Goal: Transaction & Acquisition: Download file/media

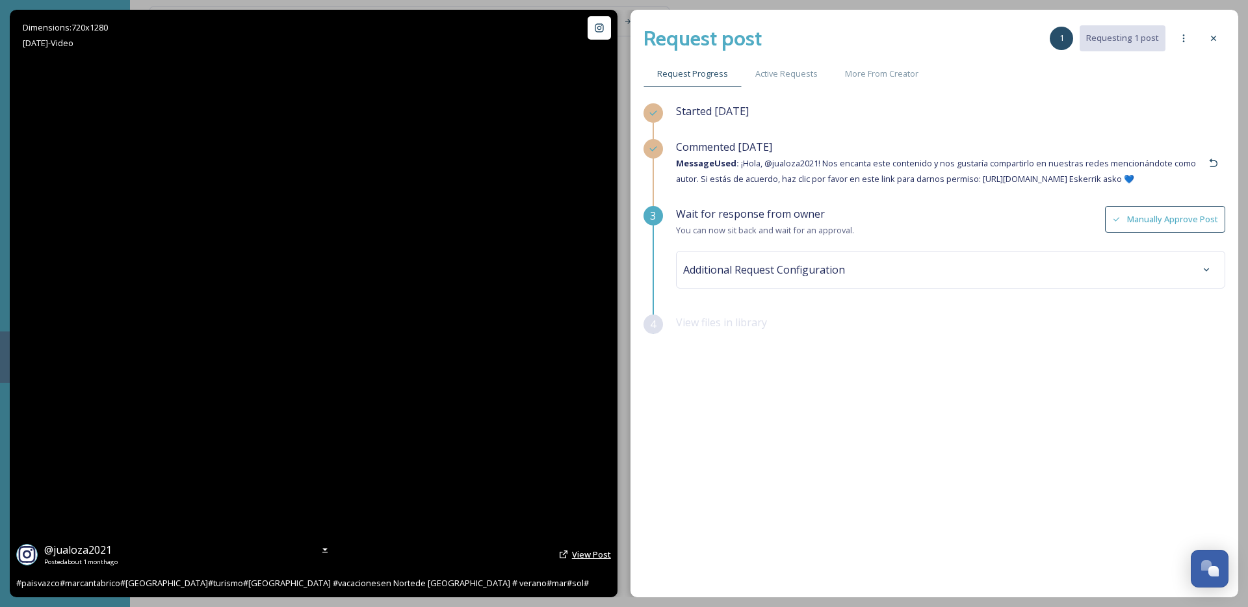
click at [590, 553] on span "View Post" at bounding box center [591, 555] width 39 height 12
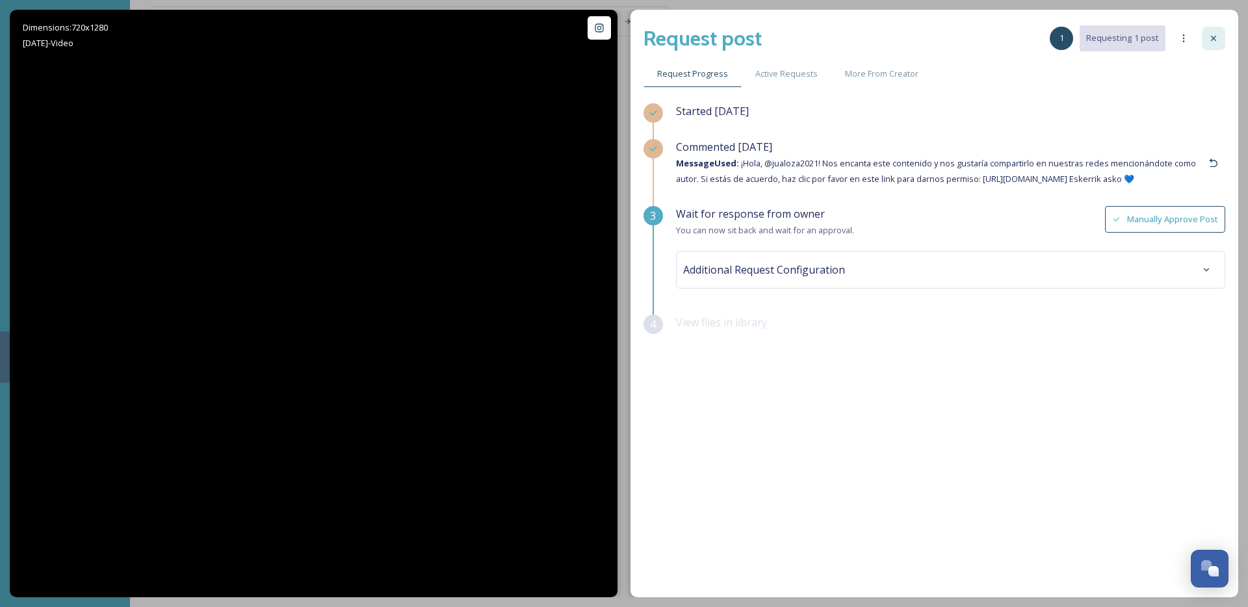
click at [1212, 38] on icon at bounding box center [1214, 38] width 10 height 10
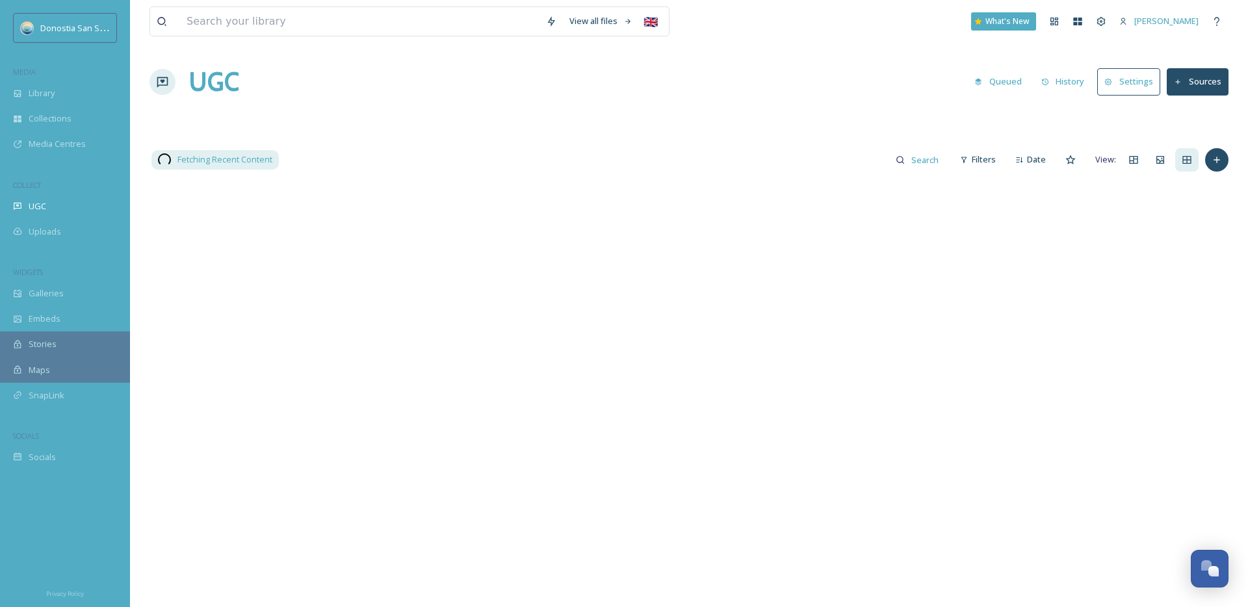
click at [228, 33] on input at bounding box center [360, 21] width 360 height 29
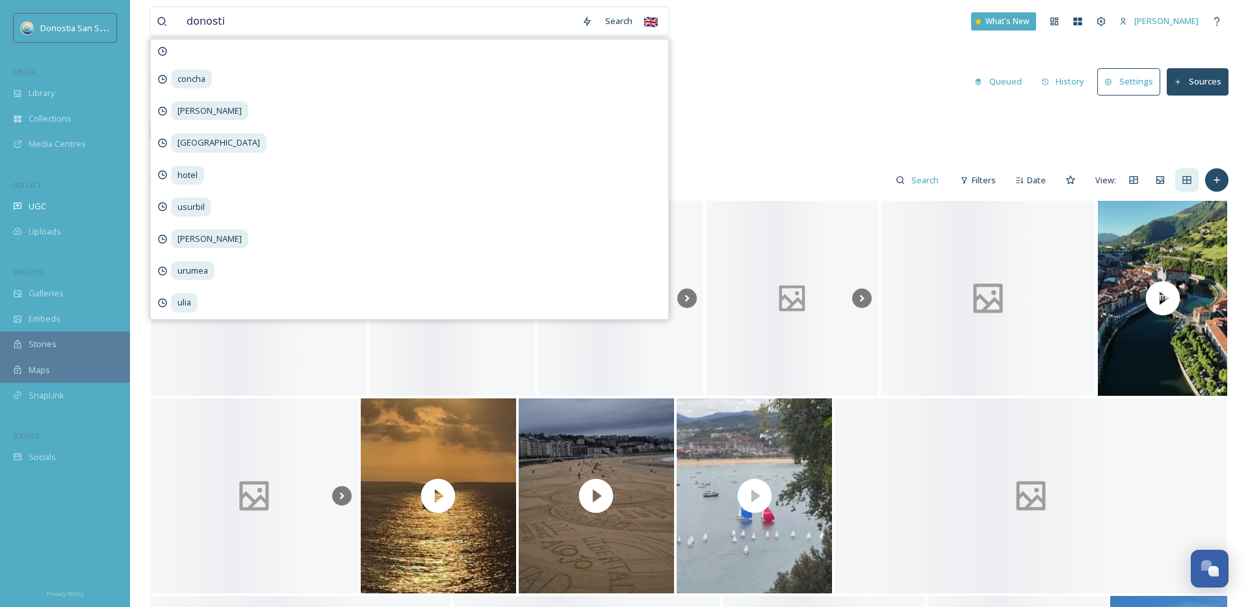
type input "[GEOGRAPHIC_DATA]"
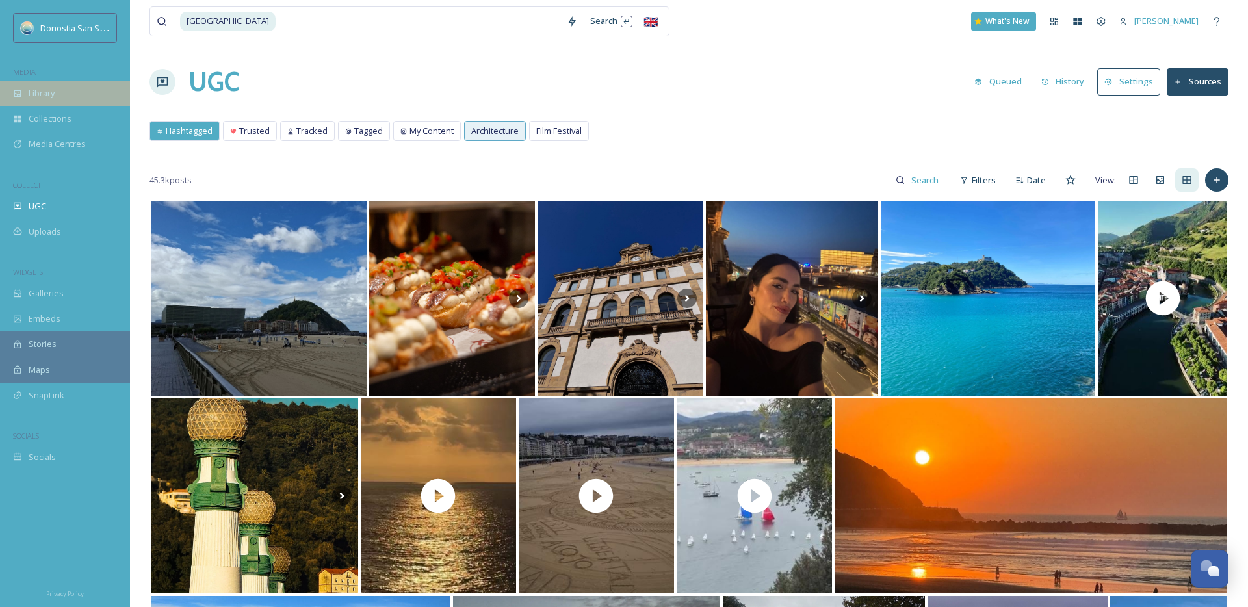
click at [40, 85] on div "Library" at bounding box center [65, 93] width 130 height 25
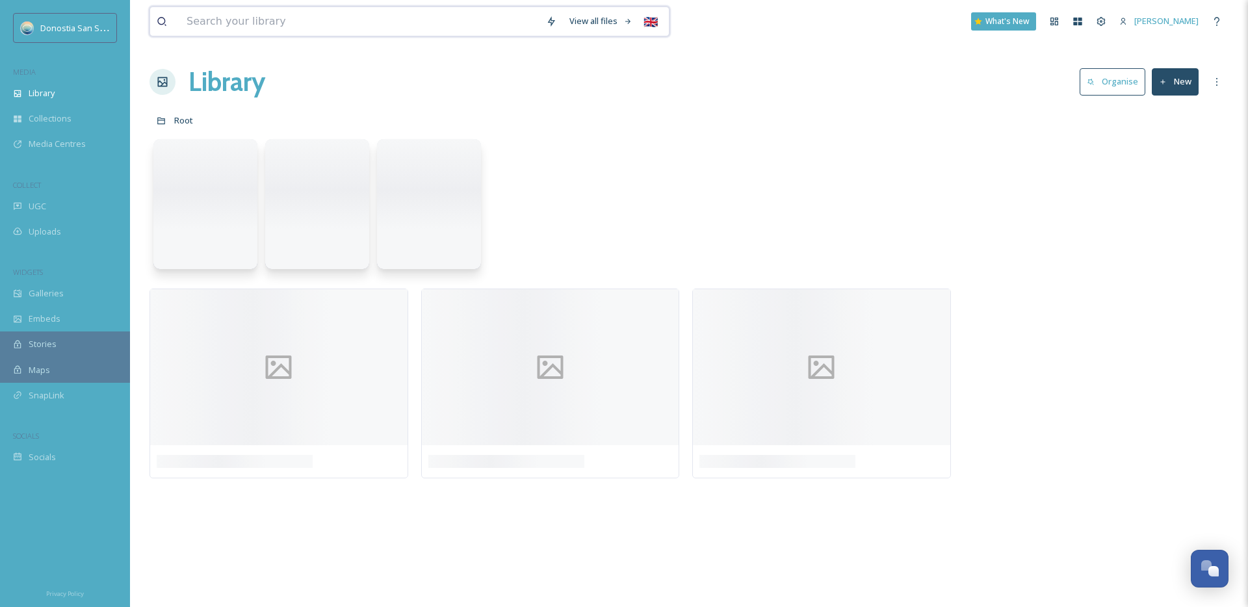
click at [270, 33] on input at bounding box center [360, 21] width 360 height 29
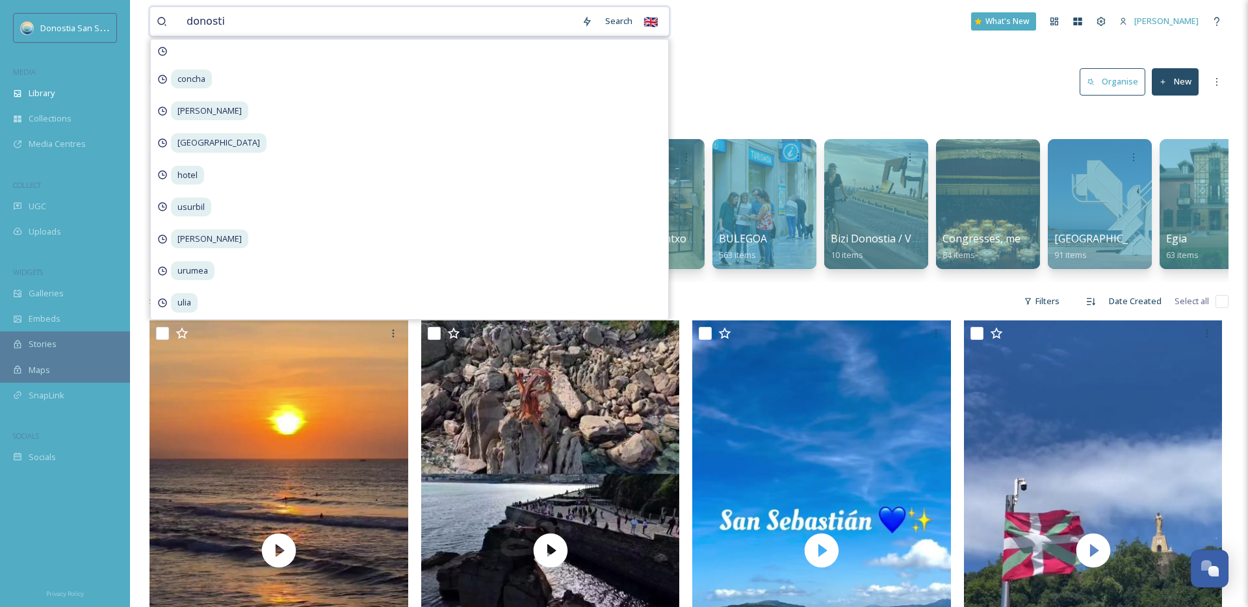
type input "[GEOGRAPHIC_DATA]"
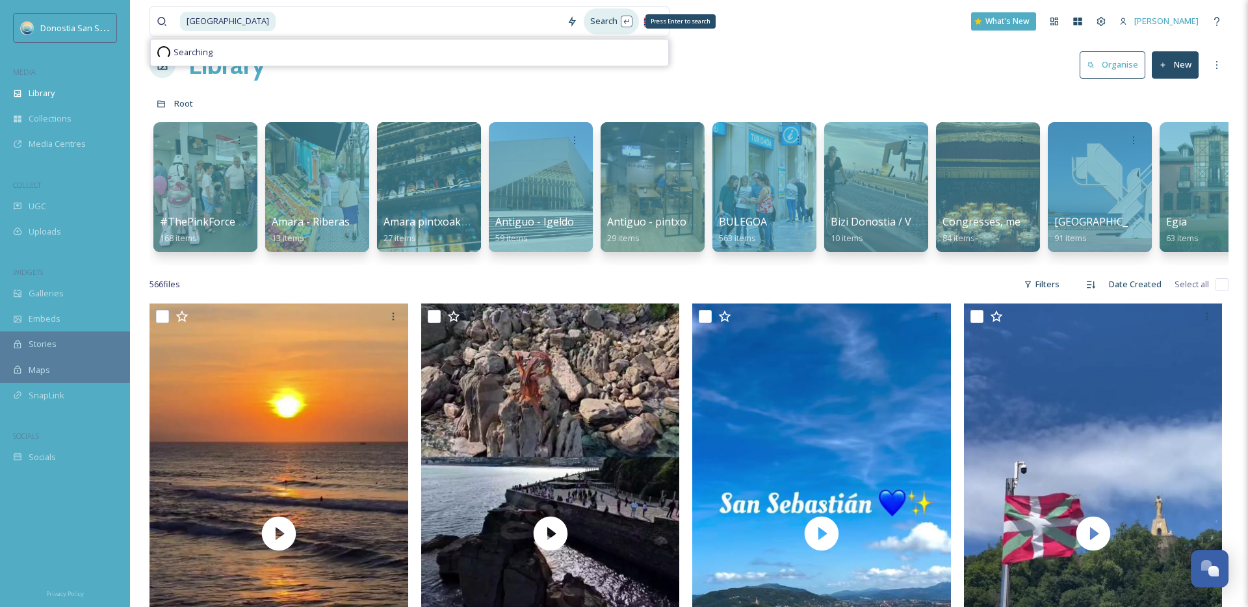
click at [603, 18] on div "Search Press Enter to search" at bounding box center [611, 20] width 55 height 25
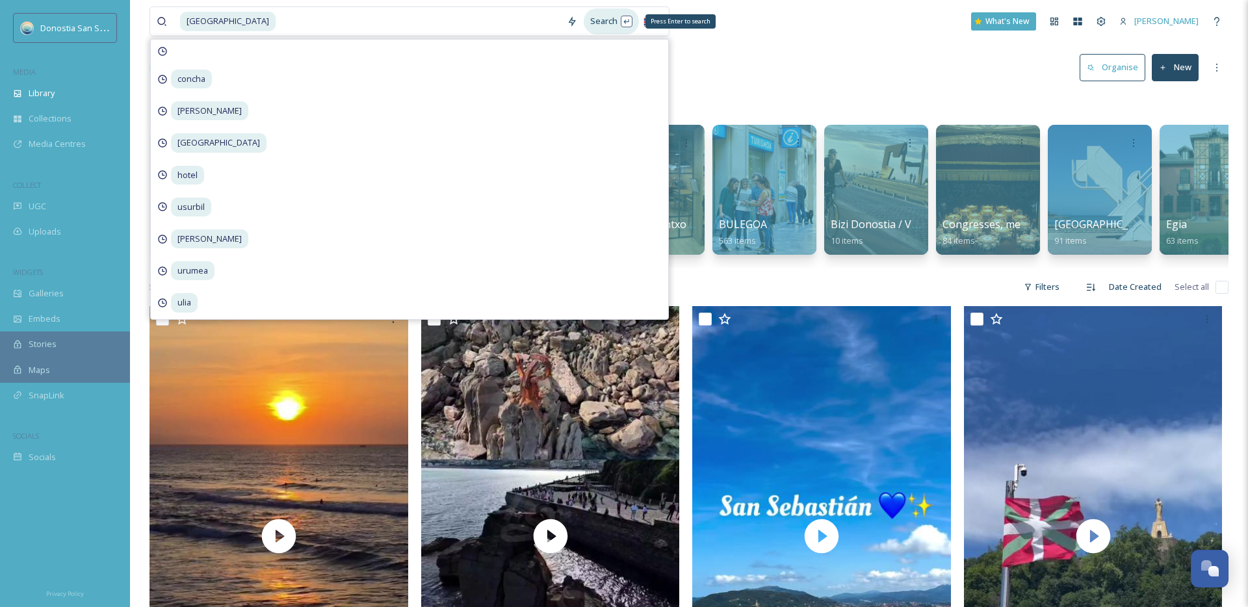
scroll to position [12, 0]
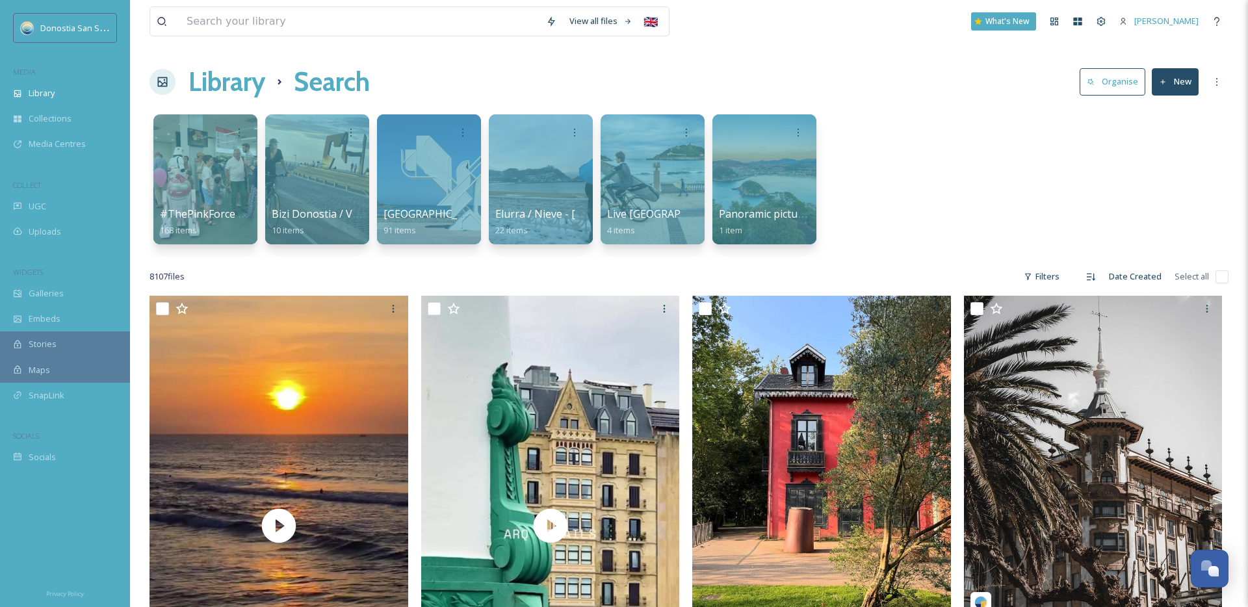
scroll to position [1, 0]
click at [469, 193] on div at bounding box center [429, 178] width 106 height 133
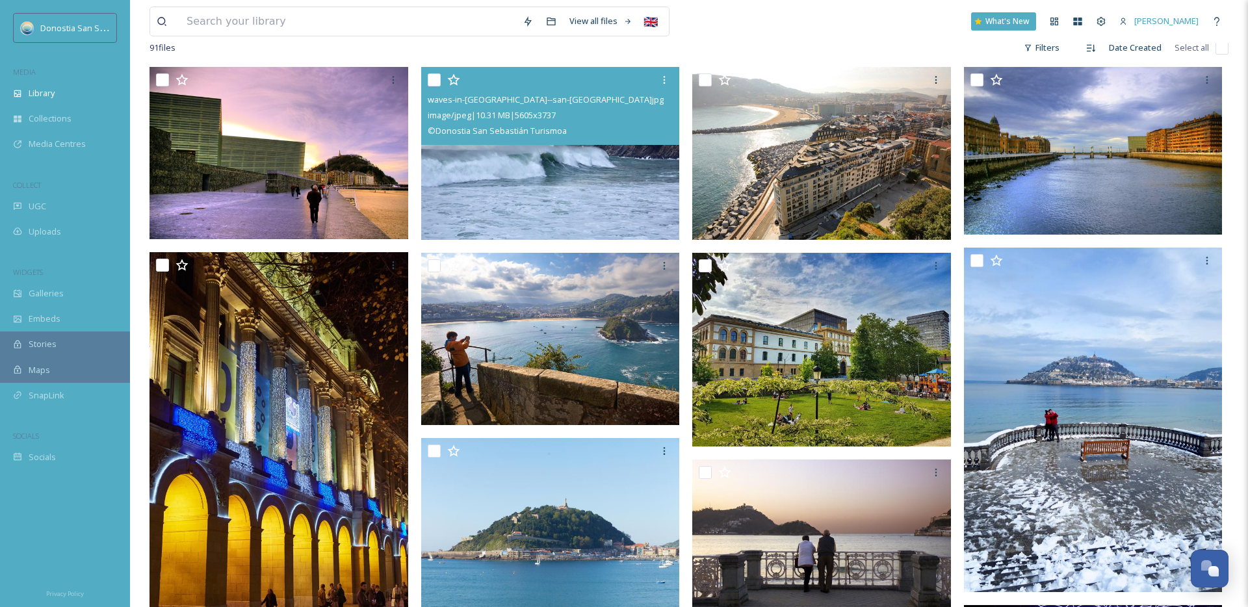
scroll to position [105, 0]
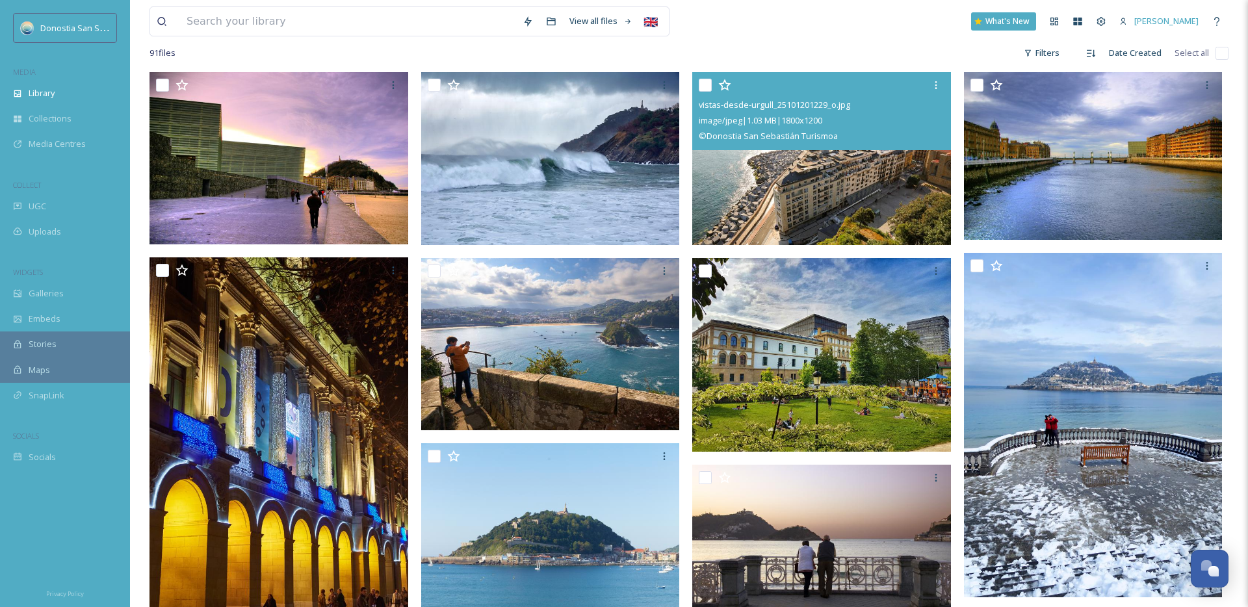
click at [786, 171] on img at bounding box center [822, 158] width 259 height 173
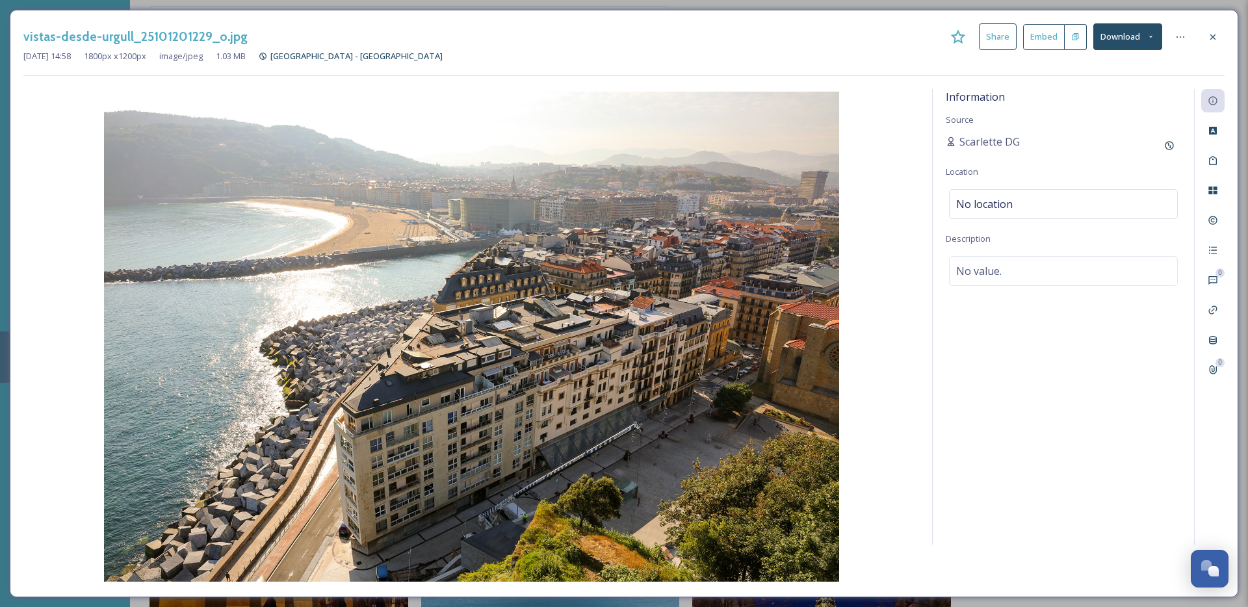
click at [1148, 45] on button "Download" at bounding box center [1128, 36] width 69 height 27
click at [1098, 70] on span "Download Original (1800 x 1200)" at bounding box center [1094, 66] width 123 height 12
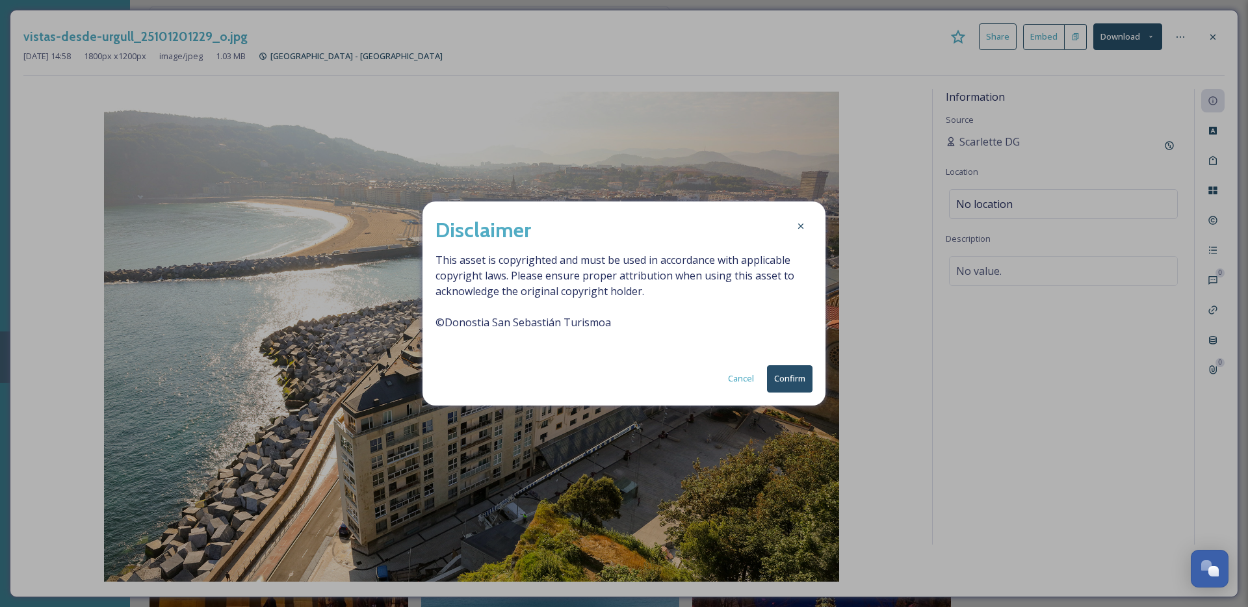
click at [787, 384] on button "Confirm" at bounding box center [790, 378] width 46 height 27
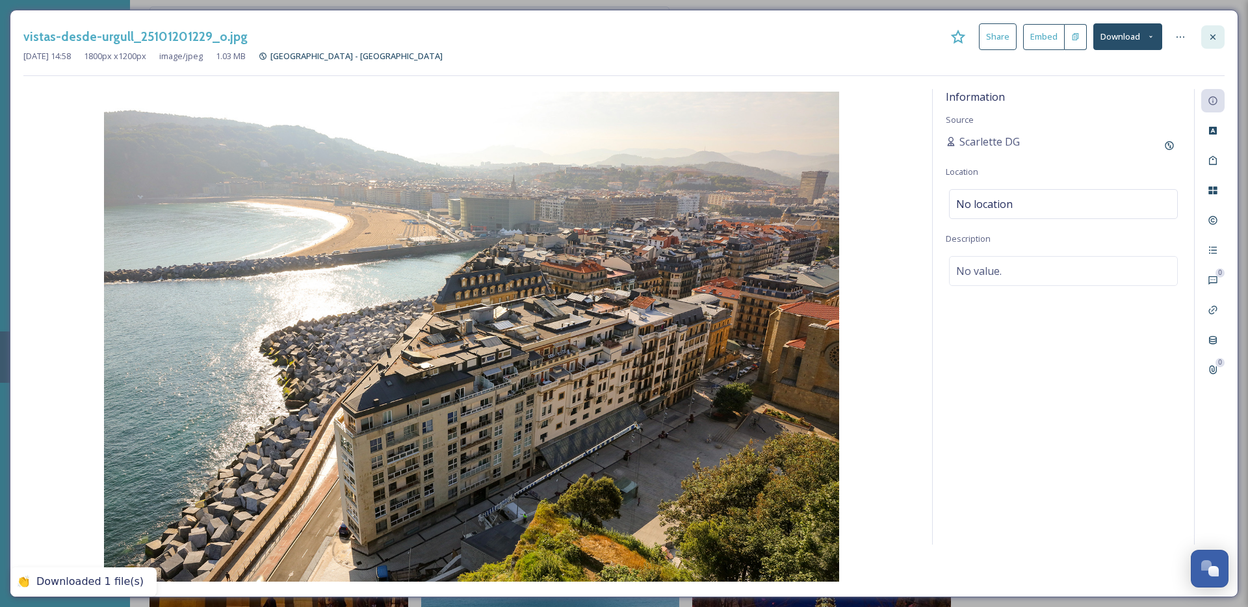
click at [1216, 34] on icon at bounding box center [1213, 37] width 10 height 10
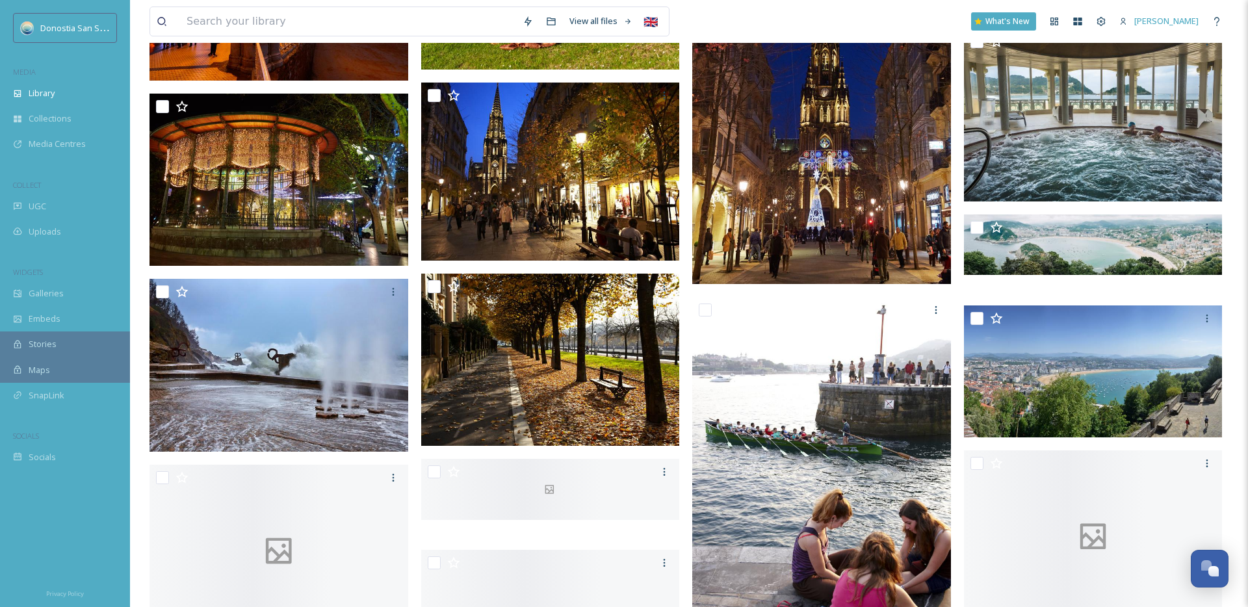
scroll to position [908, 0]
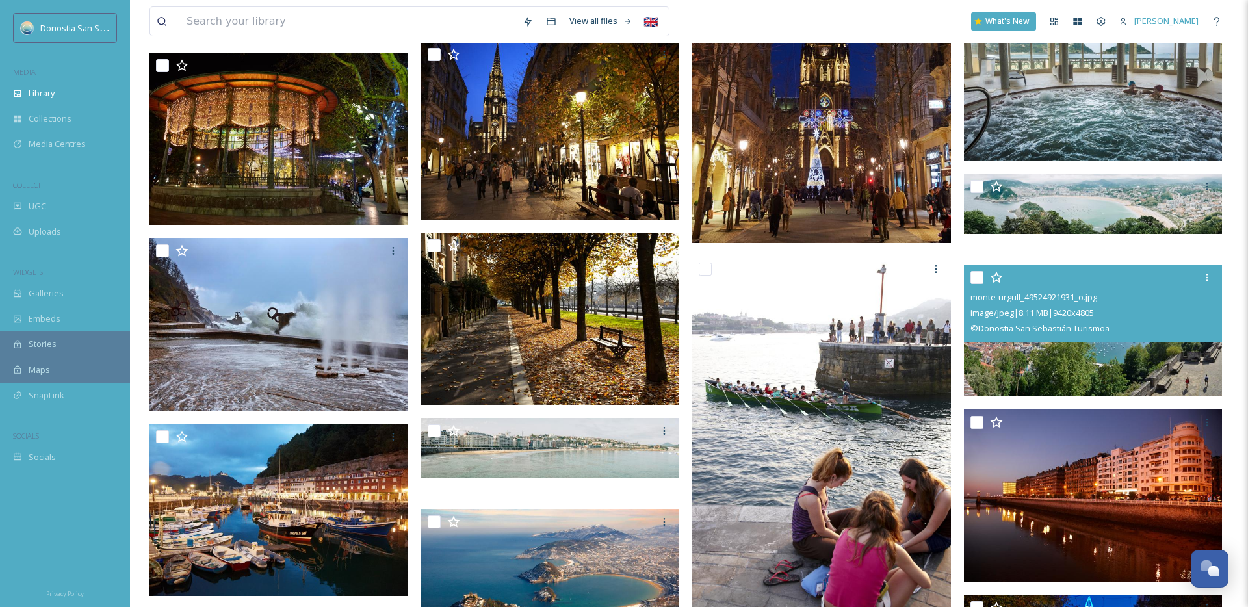
click at [1057, 359] on img at bounding box center [1093, 331] width 259 height 132
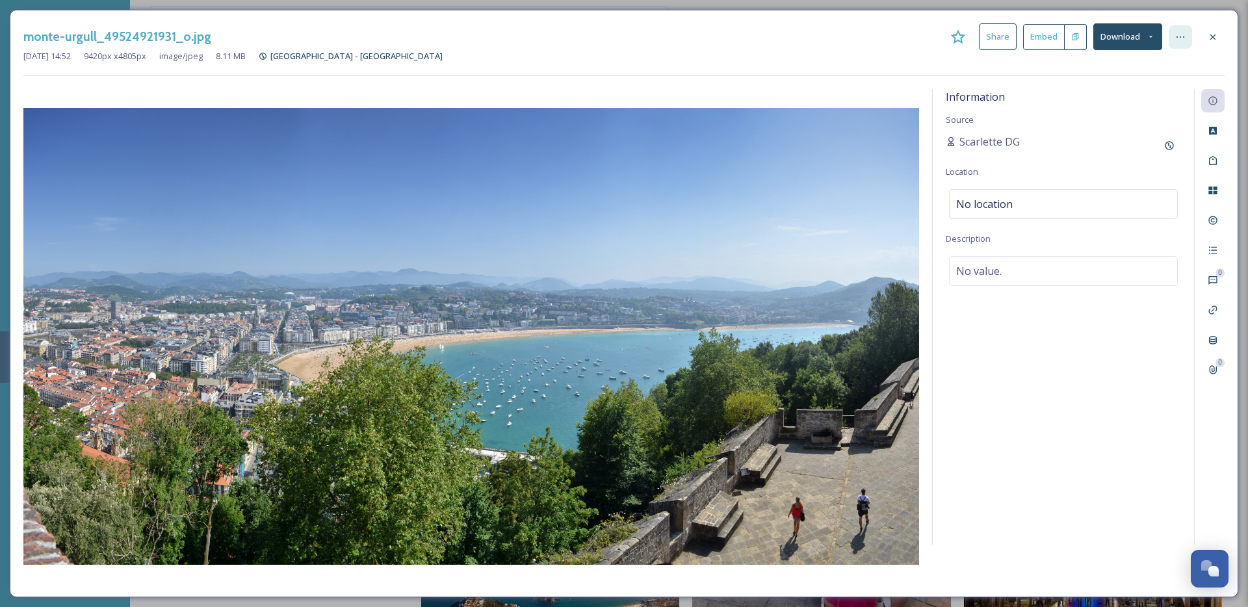
click at [1185, 42] on icon at bounding box center [1181, 37] width 10 height 10
click at [1154, 40] on icon at bounding box center [1151, 37] width 8 height 8
click at [1090, 71] on span "Download Original (9420 x 4805)" at bounding box center [1094, 66] width 123 height 12
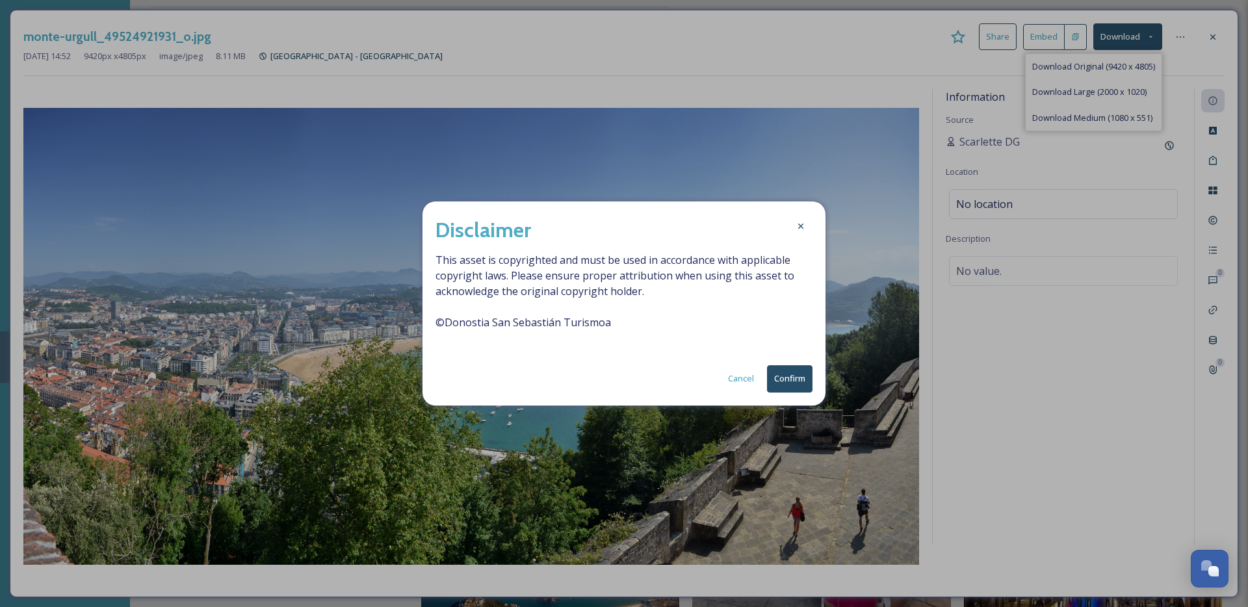
click at [786, 371] on button "Confirm" at bounding box center [790, 378] width 46 height 27
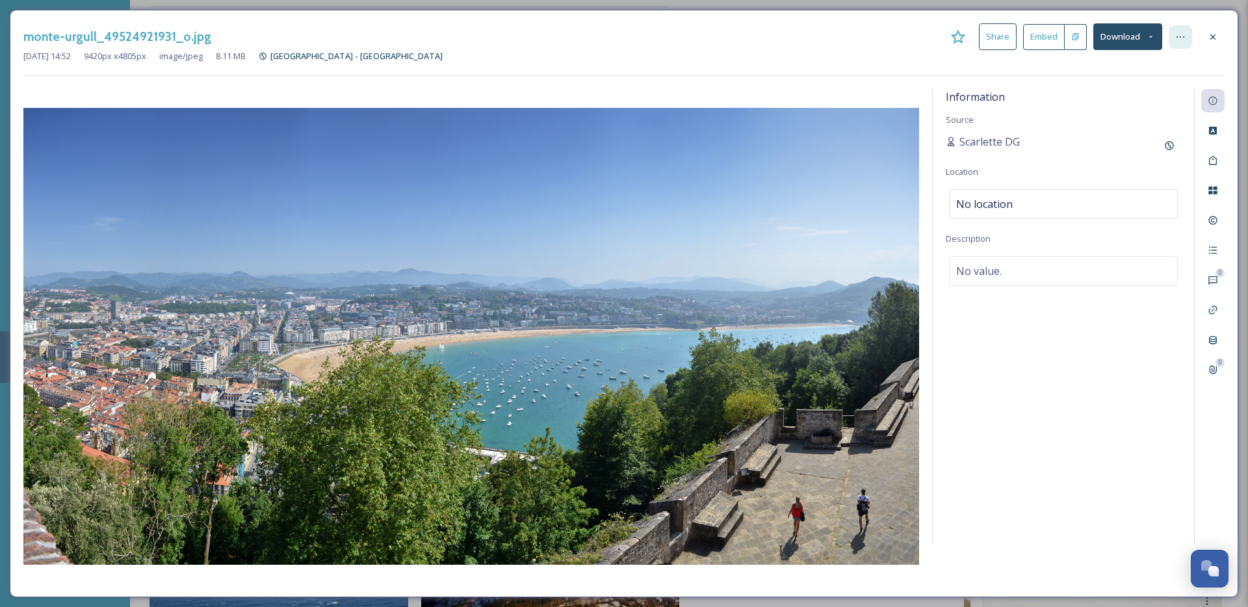
scroll to position [1169, 0]
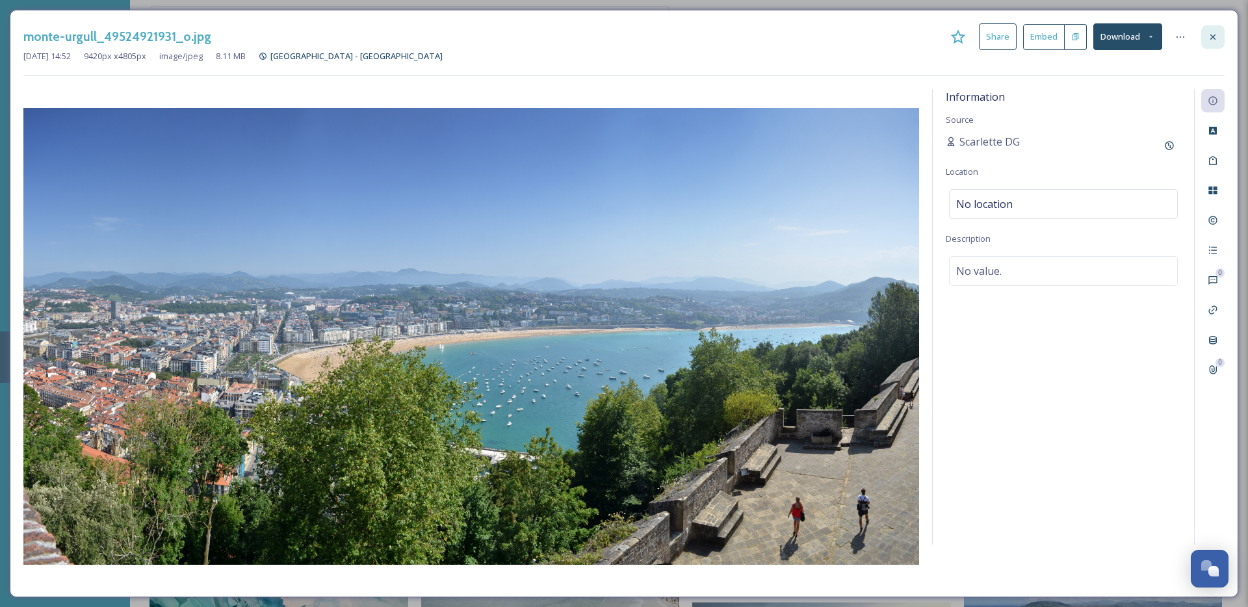
click at [1217, 31] on div at bounding box center [1213, 36] width 23 height 23
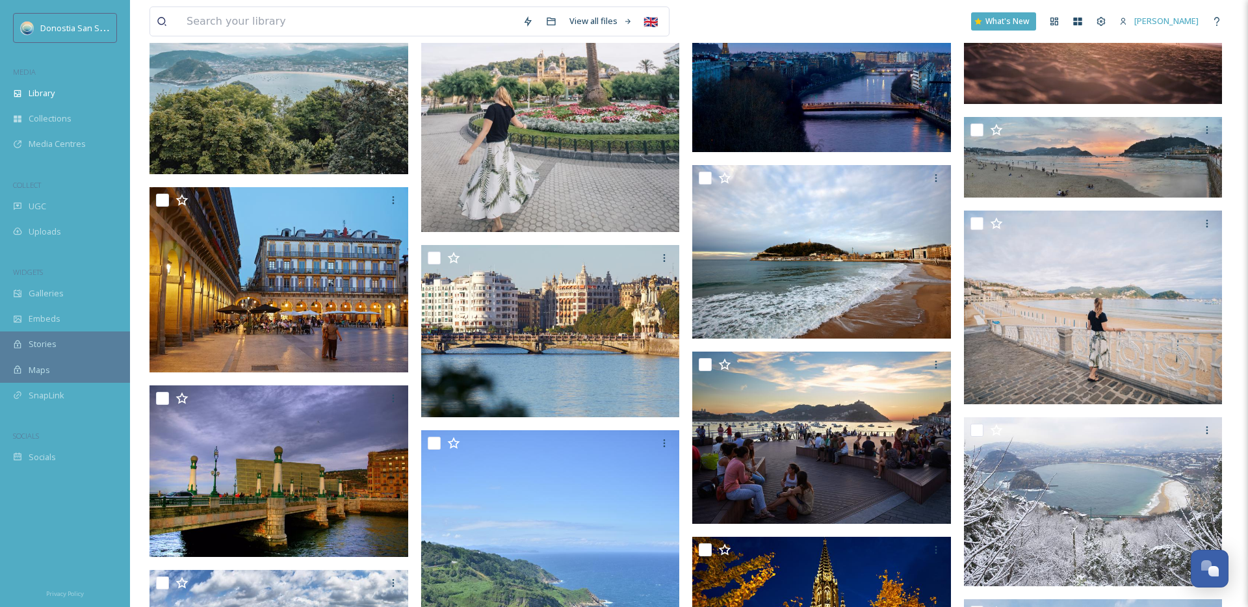
scroll to position [2086, 0]
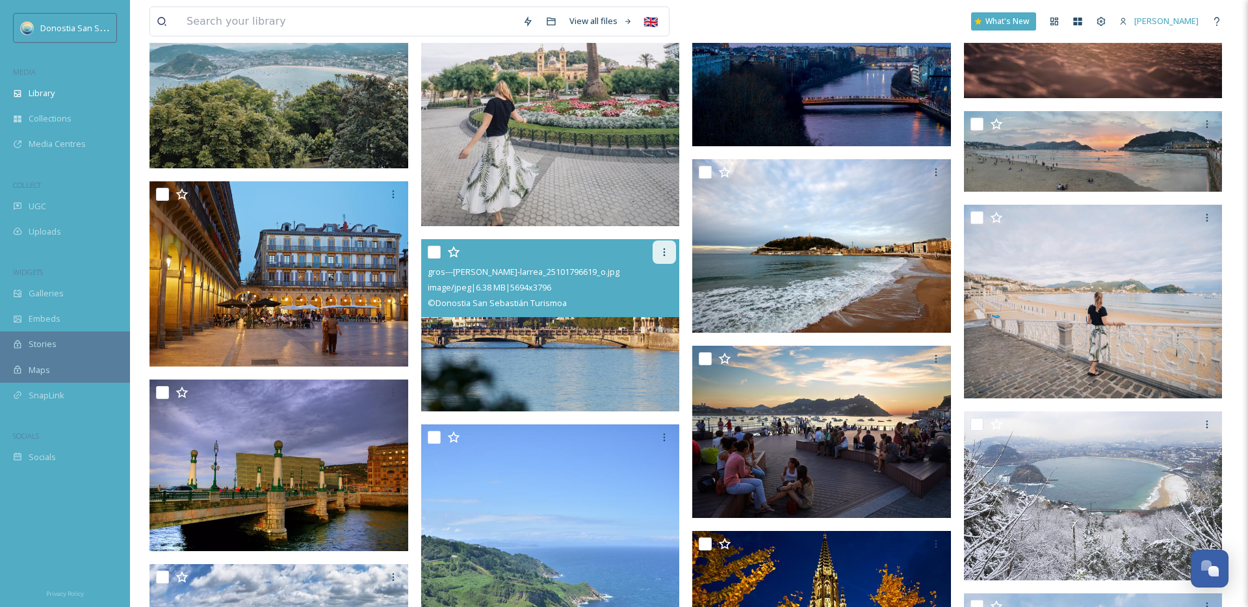
click at [670, 254] on div at bounding box center [664, 252] width 23 height 23
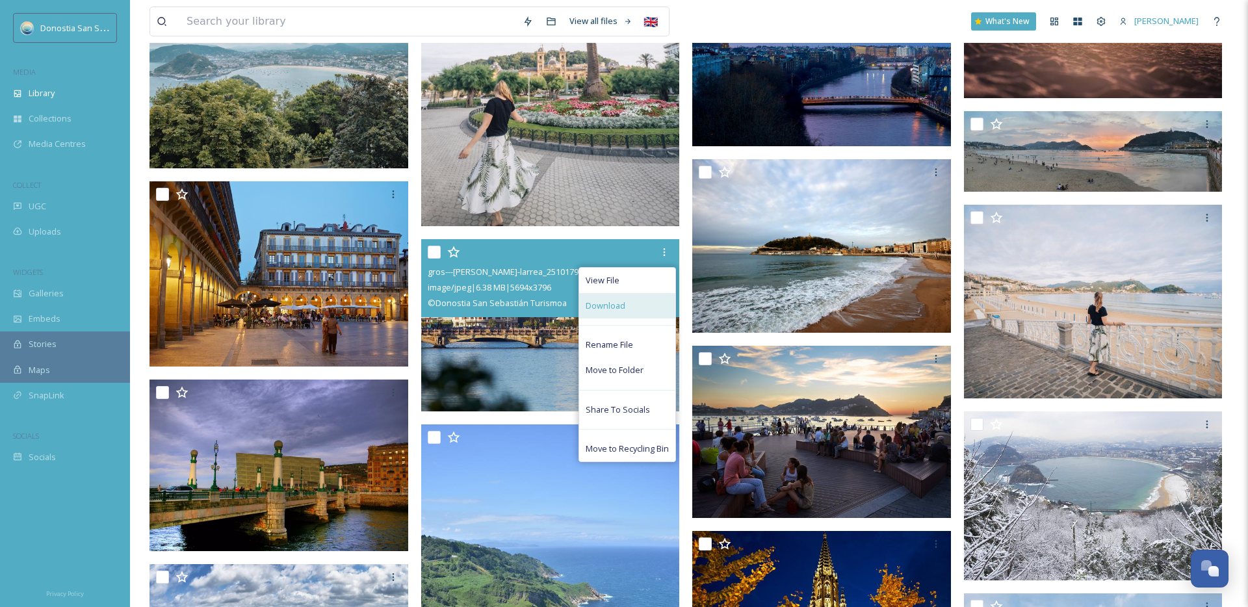
click at [608, 310] on span "Download" at bounding box center [606, 306] width 40 height 12
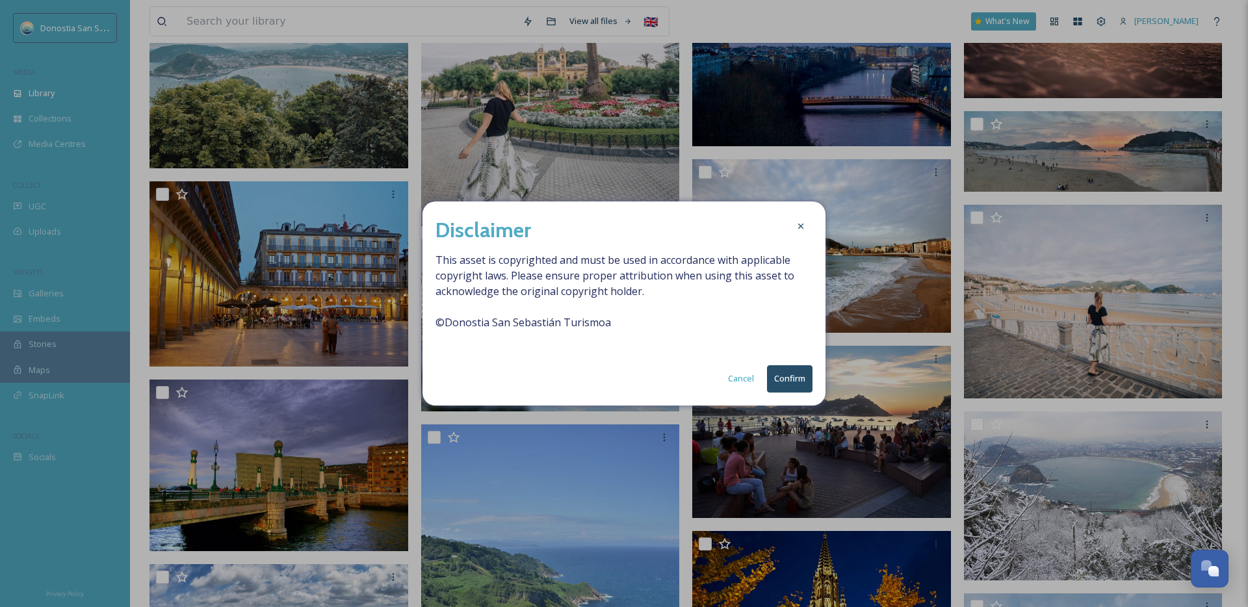
click at [775, 380] on button "Confirm" at bounding box center [790, 378] width 46 height 27
